Goal: Task Accomplishment & Management: Complete application form

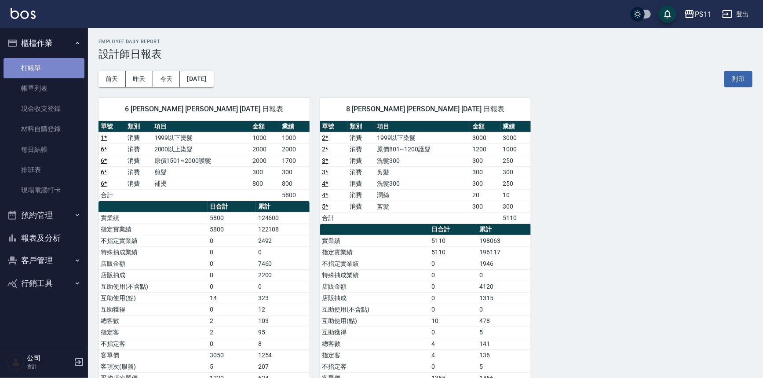
click at [60, 69] on link "打帳單" at bounding box center [44, 68] width 81 height 20
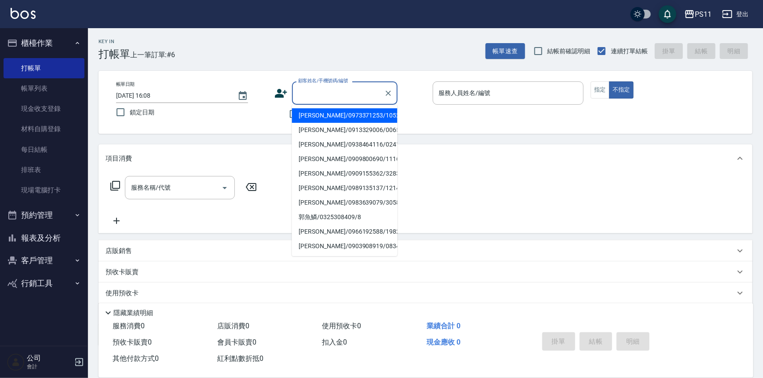
click at [359, 95] on input "顧客姓名/手機號碼/編號" at bounding box center [338, 92] width 84 height 15
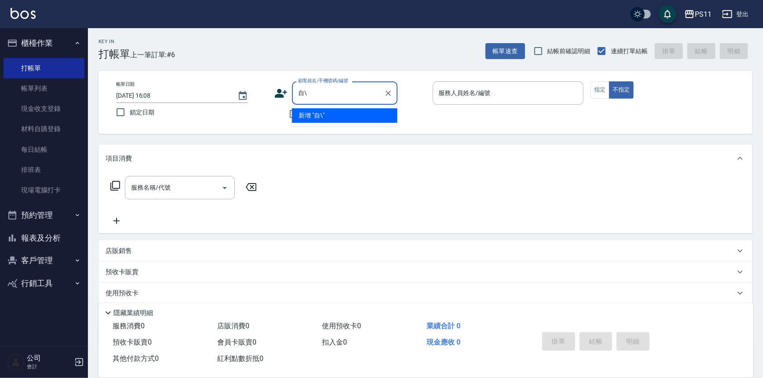
type input "自"
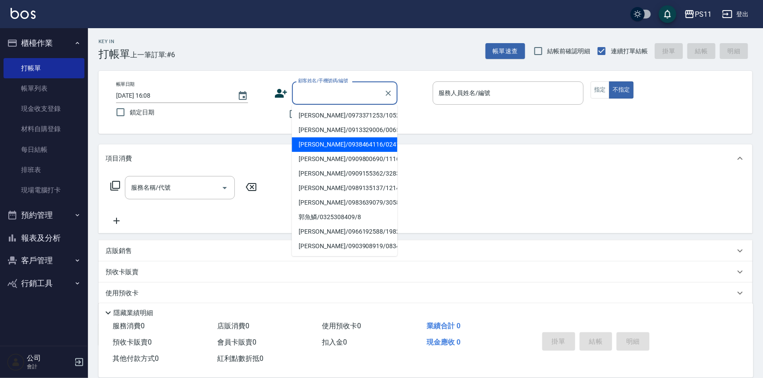
click at [150, 173] on div "服務名稱/代號 服務名稱/代號" at bounding box center [425, 202] width 654 height 61
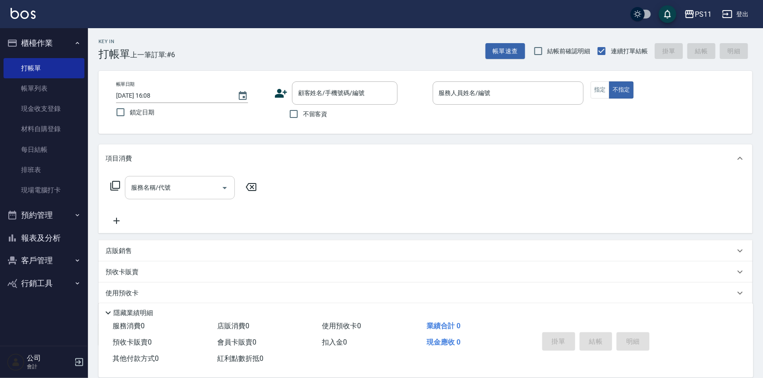
click at [155, 191] on div "服務名稱/代號 服務名稱/代號" at bounding box center [180, 187] width 110 height 23
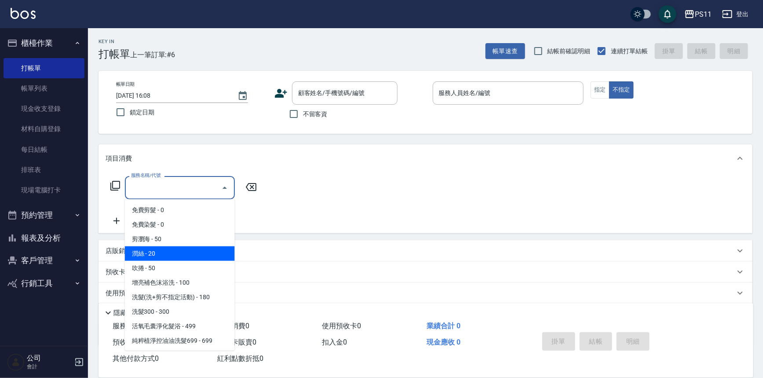
click at [298, 220] on div "服務名稱/代號 服務名稱/代號" at bounding box center [425, 202] width 654 height 61
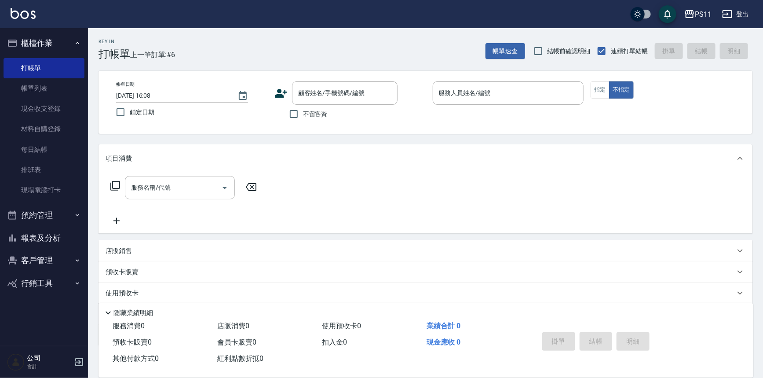
click at [141, 242] on div "店販銷售" at bounding box center [425, 250] width 654 height 21
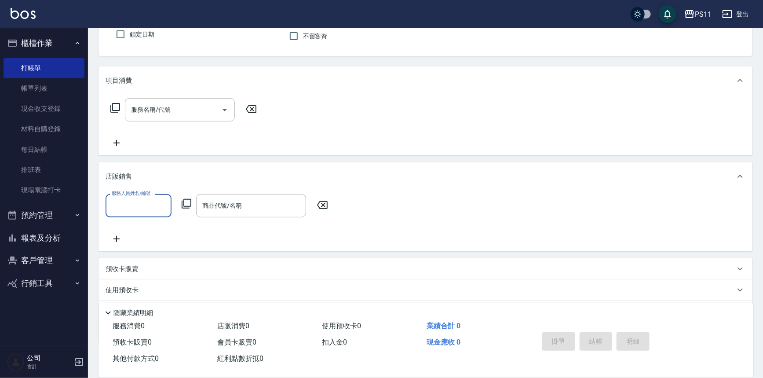
scroll to position [80, 0]
click at [246, 200] on input "商品代號/名稱" at bounding box center [251, 203] width 102 height 15
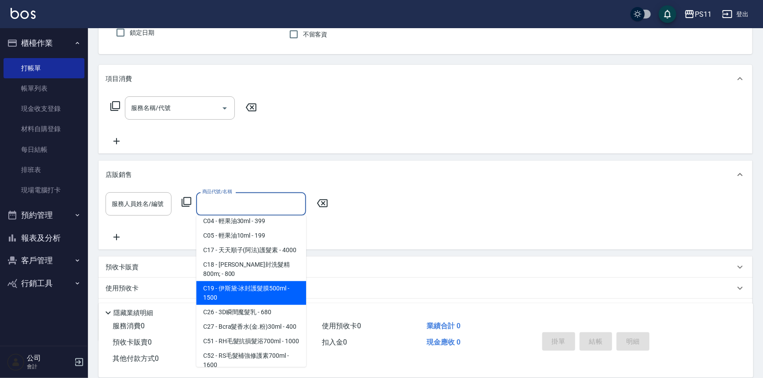
scroll to position [0, 0]
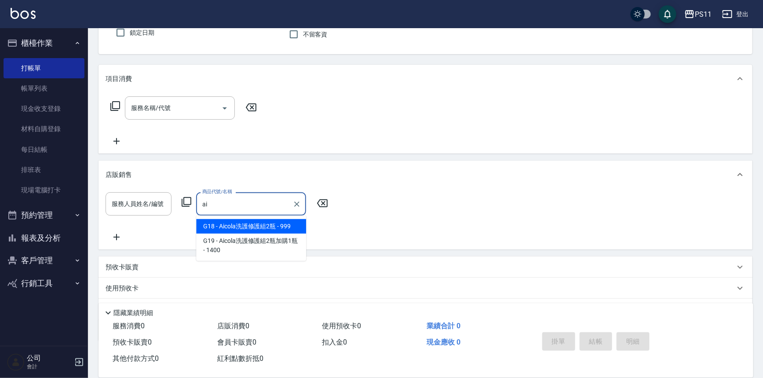
type input "aic"
click at [293, 207] on icon "Clear" at bounding box center [296, 204] width 9 height 9
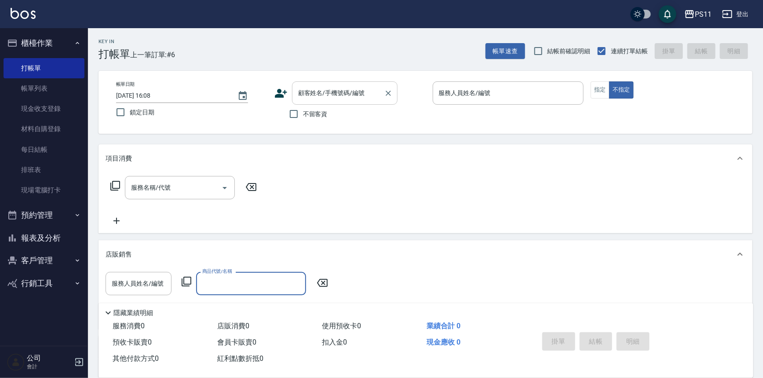
click at [347, 84] on div "顧客姓名/手機號碼/編號" at bounding box center [344, 92] width 105 height 23
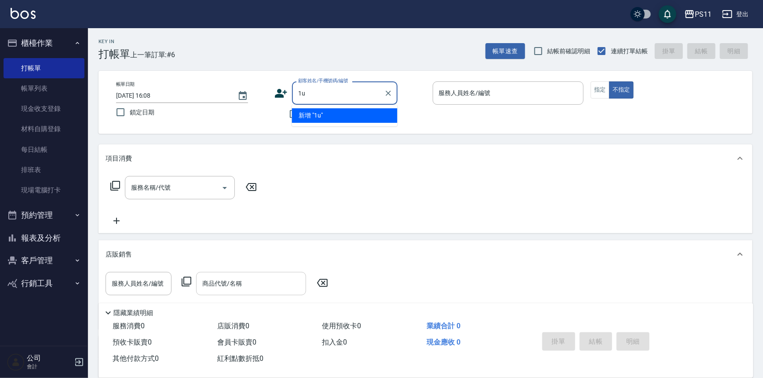
type input "1"
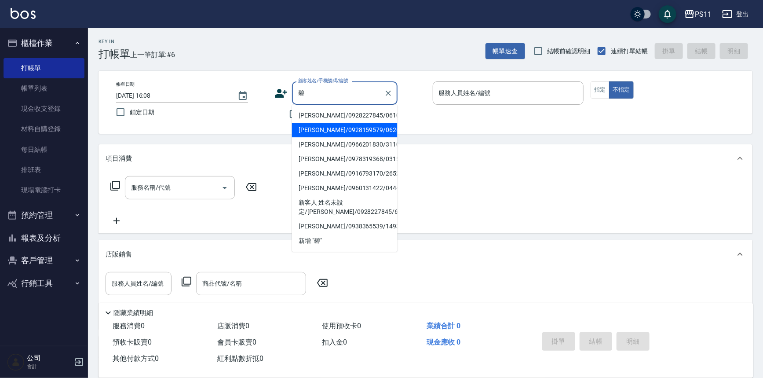
type input "碧"
click at [465, 168] on div "項目消費" at bounding box center [425, 158] width 654 height 28
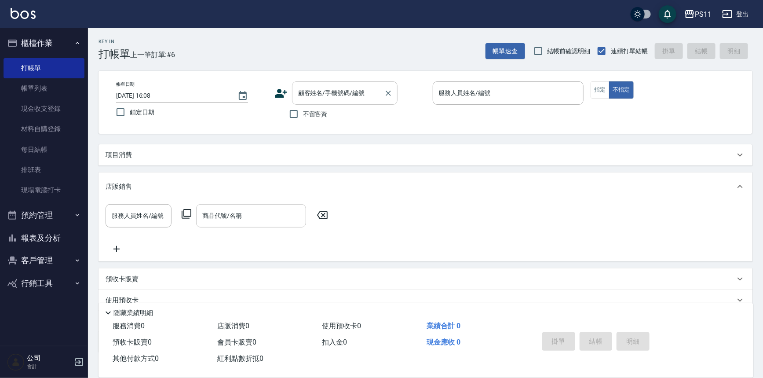
click at [334, 100] on input "顧客姓名/手機號碼/編號" at bounding box center [338, 92] width 84 height 15
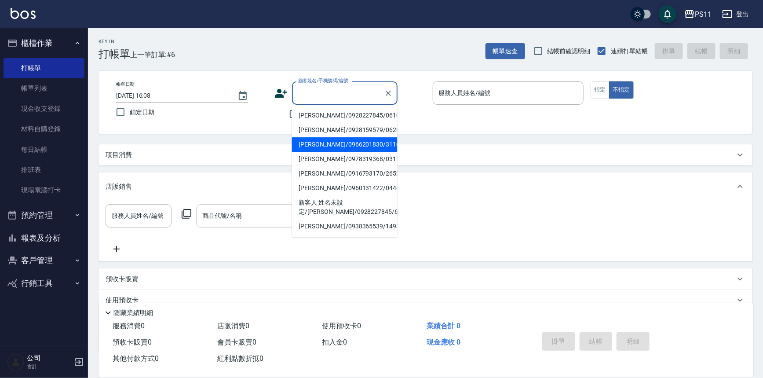
click at [519, 225] on div "服務人員姓名/編號 服務人員姓名/編號 商品代號/名稱 商品代號/名稱" at bounding box center [425, 229] width 640 height 50
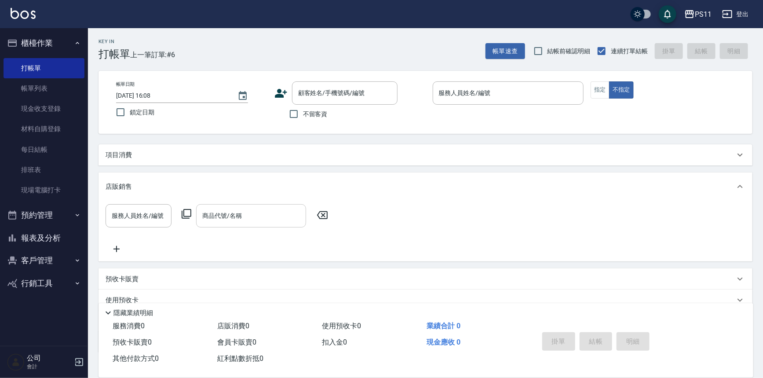
drag, startPoint x: 48, startPoint y: 243, endPoint x: 52, endPoint y: 236, distance: 8.3
click at [48, 243] on button "報表及分析" at bounding box center [44, 237] width 81 height 23
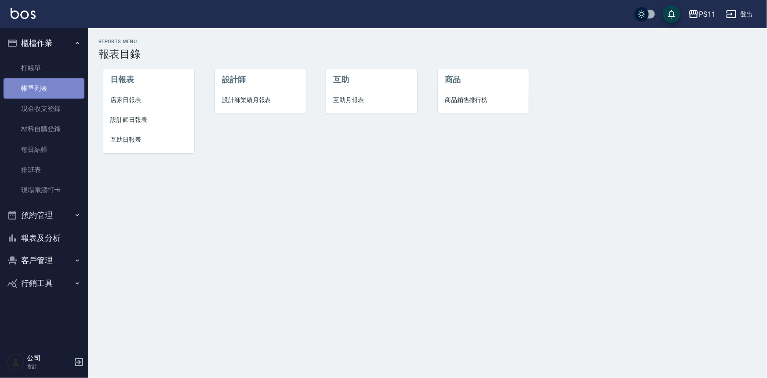
click at [54, 92] on link "帳單列表" at bounding box center [44, 88] width 81 height 20
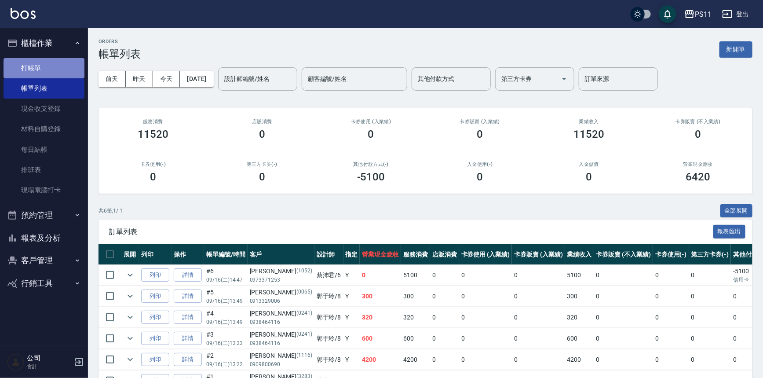
click at [48, 72] on link "打帳單" at bounding box center [44, 68] width 81 height 20
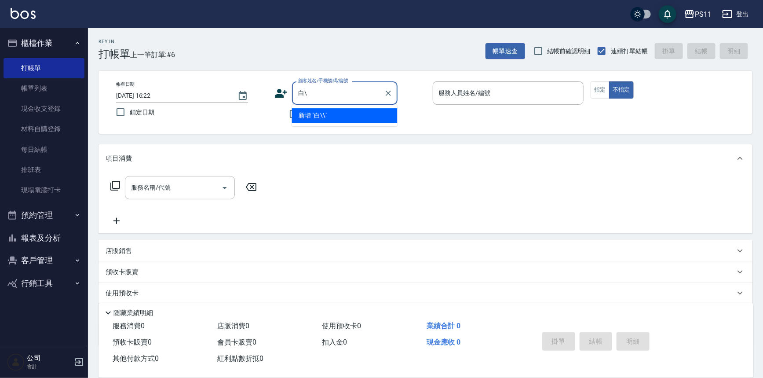
type input "白"
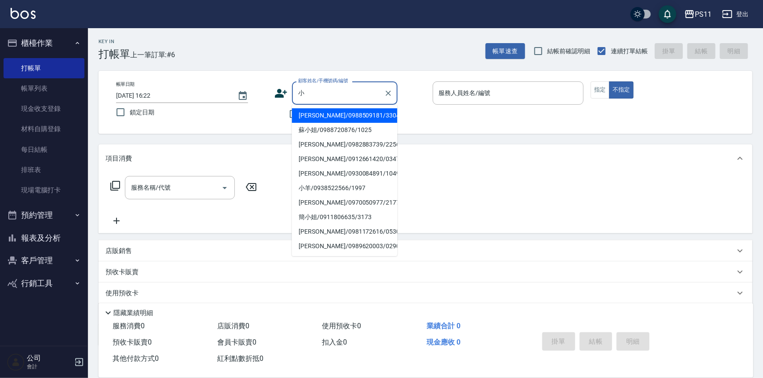
click at [380, 229] on li "[PERSON_NAME]/0981172616/0530" at bounding box center [344, 231] width 105 height 15
type input "[PERSON_NAME]/0981172616/0530"
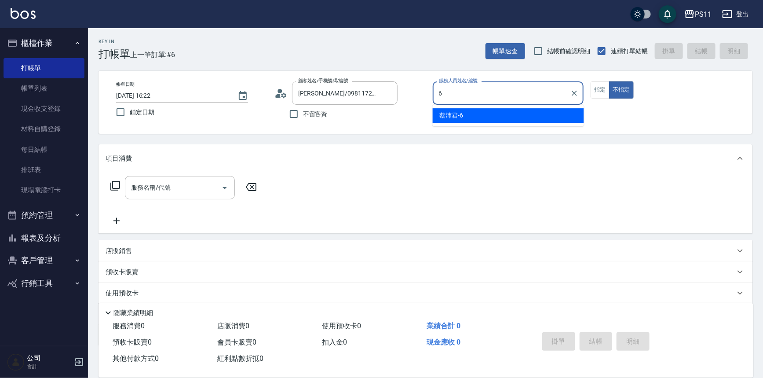
type input "[PERSON_NAME]6"
type button "false"
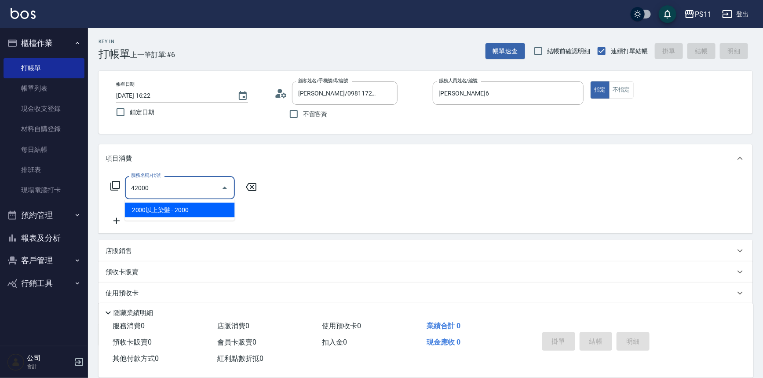
type input "2000以上染髮(42000)"
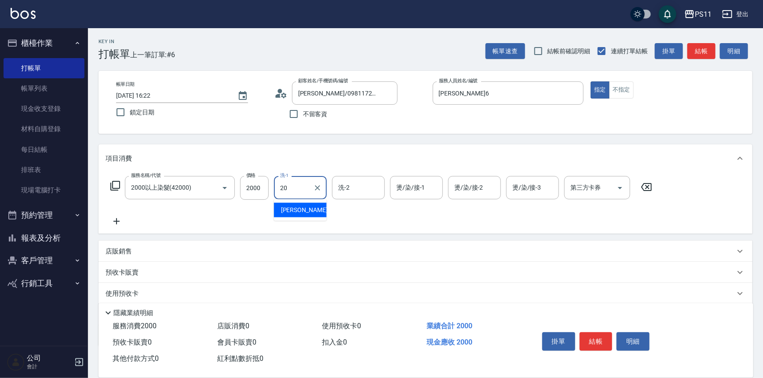
type input "[PERSON_NAME]-20"
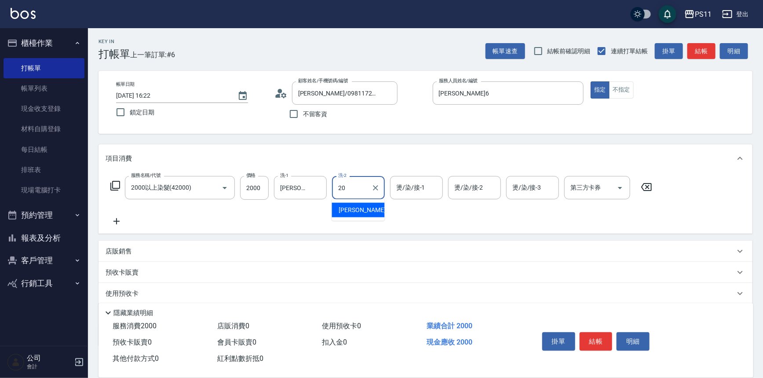
type input "[PERSON_NAME]-20"
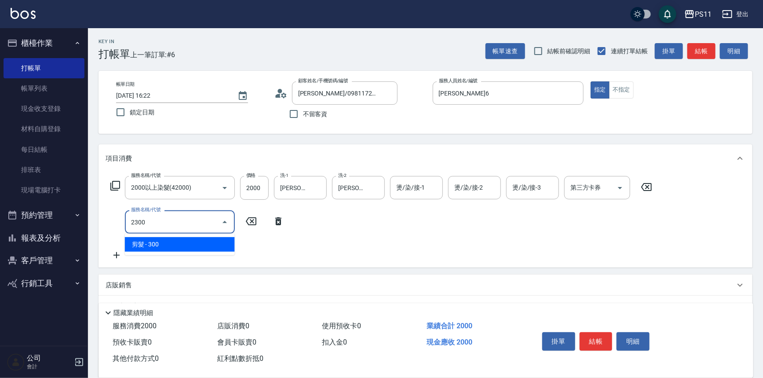
type input "剪髮(2300)"
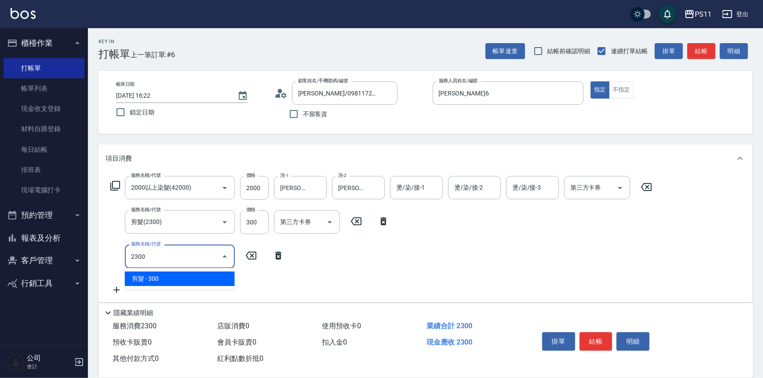
type input "剪髮(2300)"
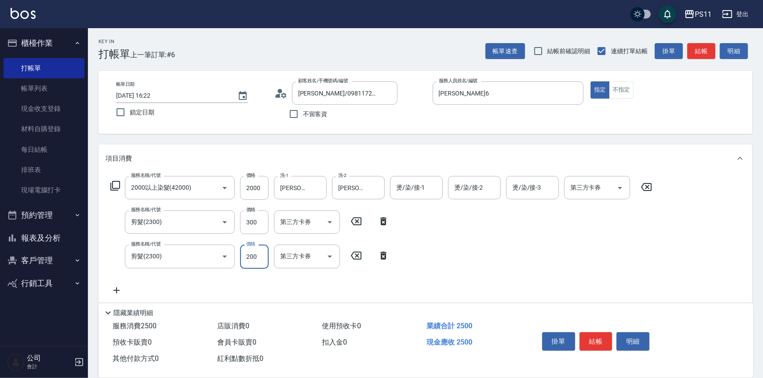
type input "200"
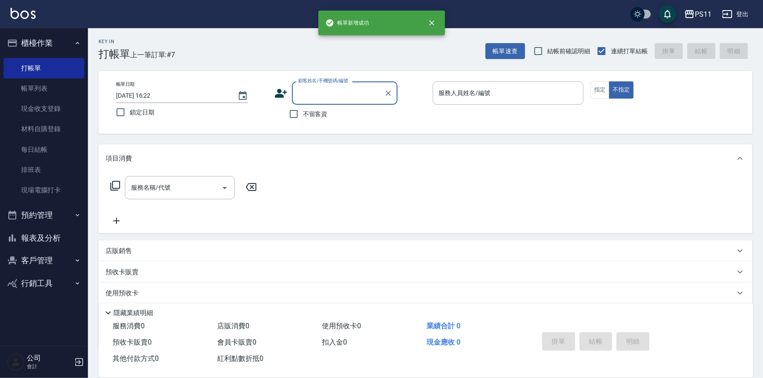
click at [42, 241] on button "報表及分析" at bounding box center [44, 237] width 81 height 23
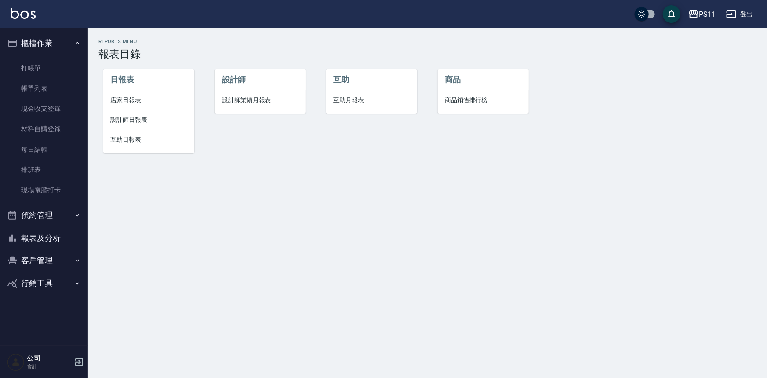
click at [120, 126] on li "設計師日報表" at bounding box center [148, 120] width 91 height 20
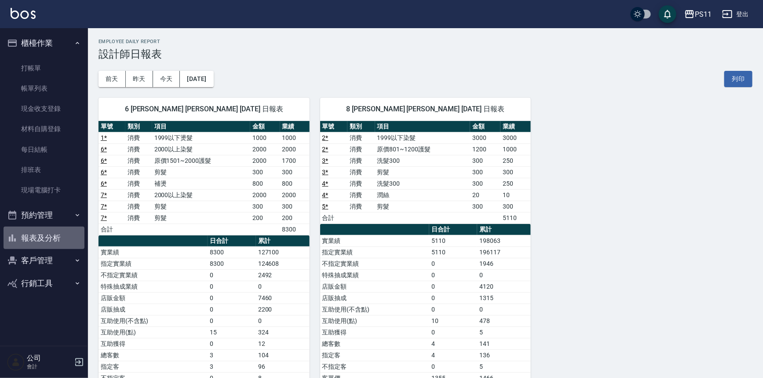
click at [41, 229] on button "報表及分析" at bounding box center [44, 237] width 81 height 23
